Goal: Information Seeking & Learning: Check status

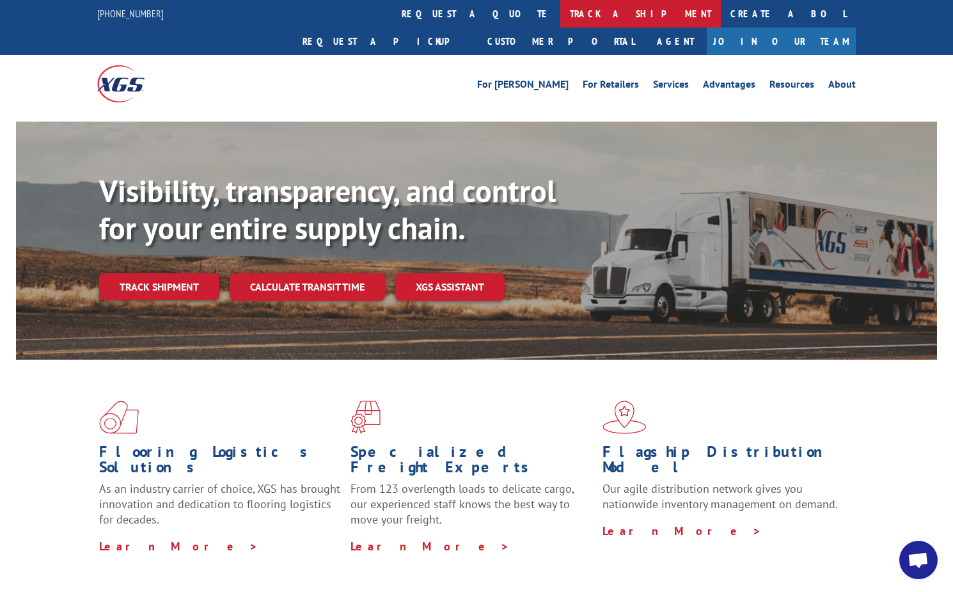
click at [560, 19] on link "track a shipment" at bounding box center [640, 14] width 161 height 28
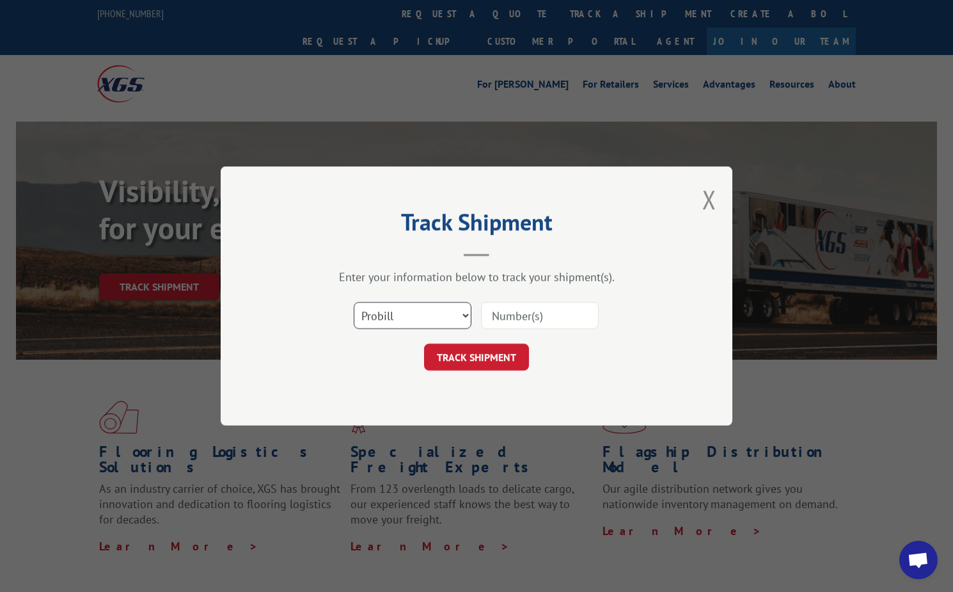
drag, startPoint x: 420, startPoint y: 317, endPoint x: 418, endPoint y: 328, distance: 11.7
click at [420, 317] on select "Select category... Probill BOL PO" at bounding box center [413, 315] width 118 height 27
select select "bol"
click at [354, 302] on select "Select category... Probill BOL PO" at bounding box center [413, 315] width 118 height 27
click at [510, 324] on input at bounding box center [540, 315] width 118 height 27
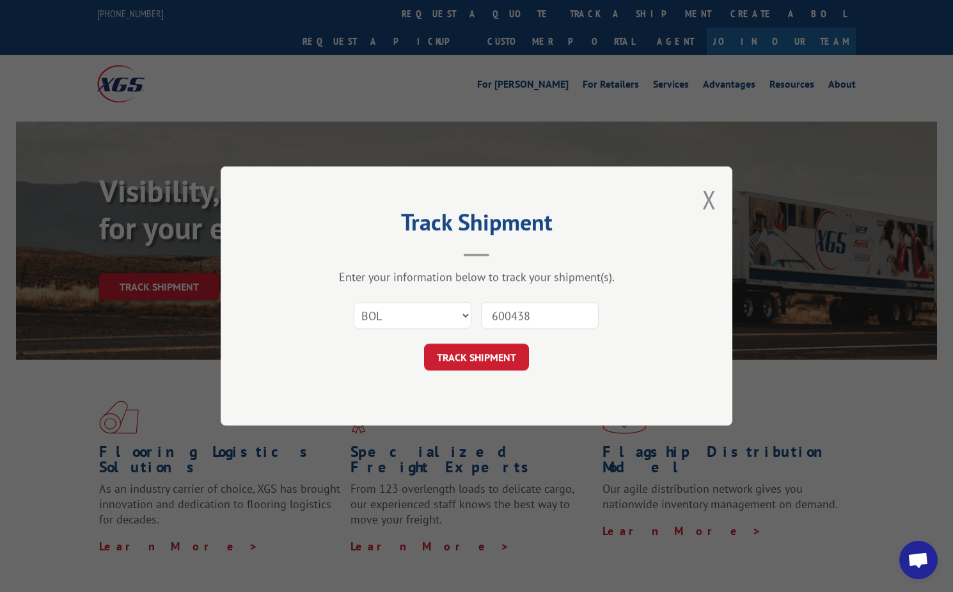
type input "6004389"
click button "TRACK SHIPMENT" at bounding box center [476, 356] width 105 height 27
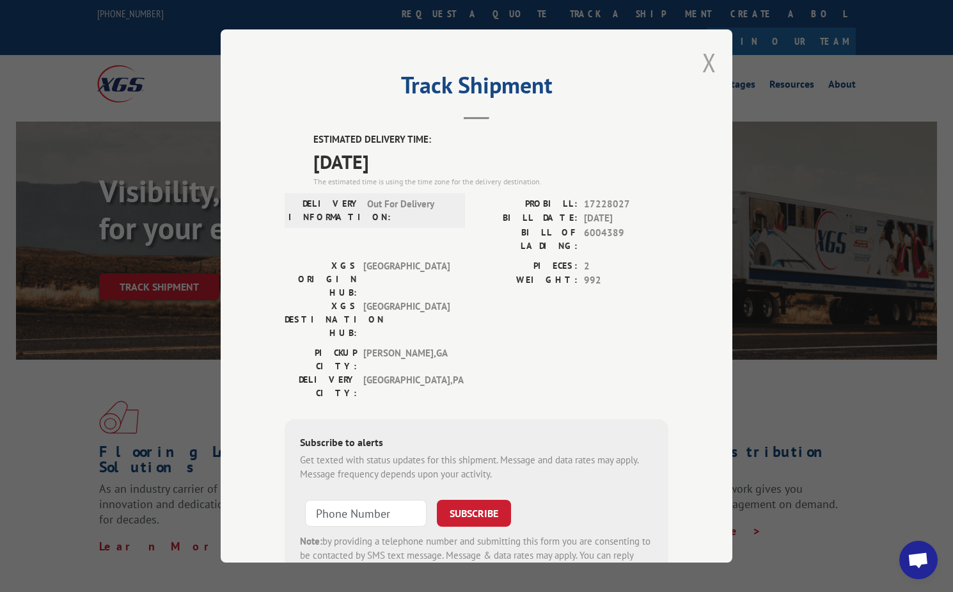
click at [709, 61] on button "Close modal" at bounding box center [709, 62] width 14 height 34
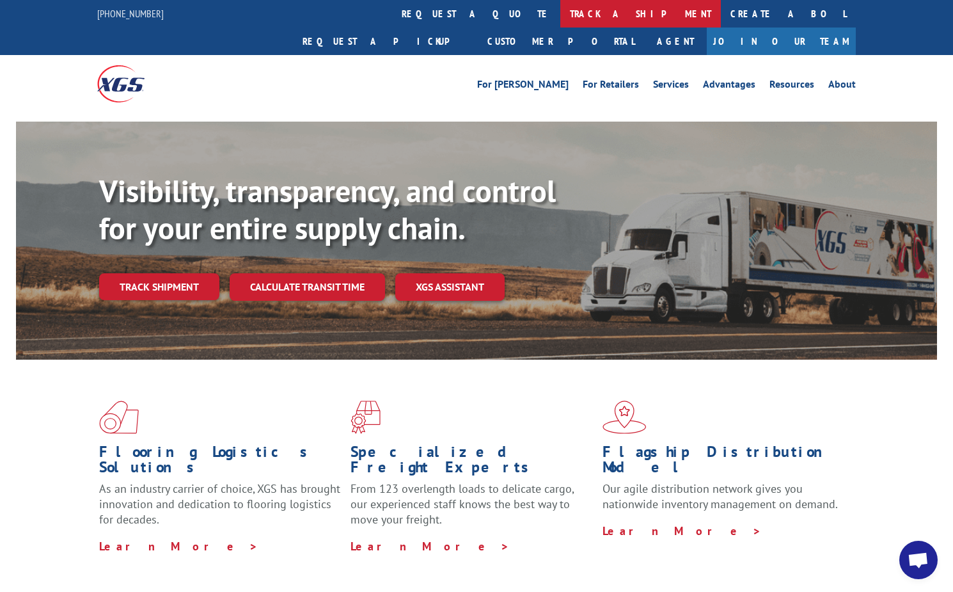
click at [560, 12] on link "track a shipment" at bounding box center [640, 14] width 161 height 28
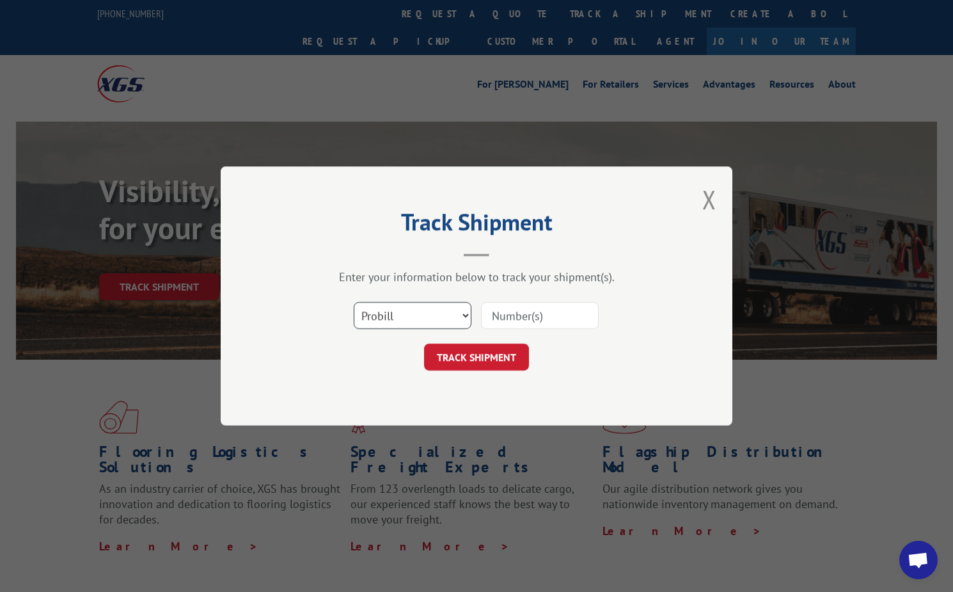
click at [388, 320] on select "Select category... Probill BOL PO" at bounding box center [413, 315] width 118 height 27
select select "bol"
click at [354, 302] on select "Select category... Probill BOL PO" at bounding box center [413, 315] width 118 height 27
click at [499, 319] on input at bounding box center [540, 315] width 118 height 27
type input "6008973"
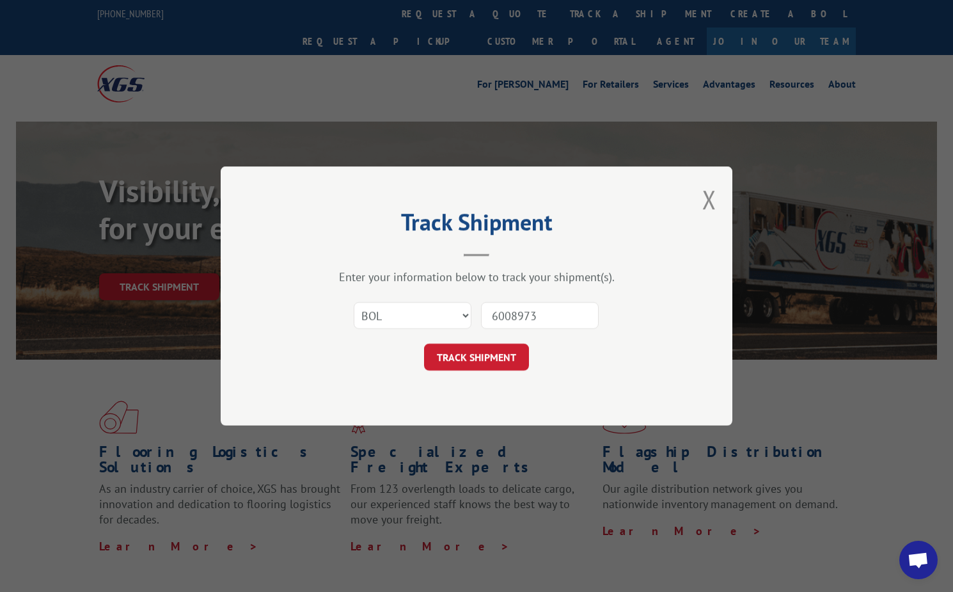
click button "TRACK SHIPMENT" at bounding box center [476, 356] width 105 height 27
